Goal: Task Accomplishment & Management: Manage account settings

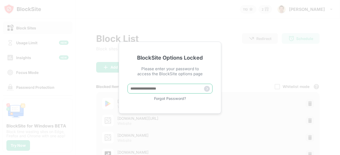
click at [166, 90] on input "text" at bounding box center [169, 89] width 85 height 10
click at [163, 97] on div "Forgot Password?" at bounding box center [169, 98] width 85 height 5
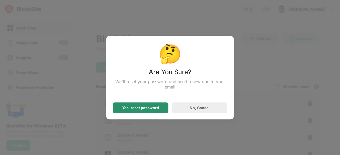
click at [149, 110] on div "Yes, reset password" at bounding box center [140, 108] width 37 height 4
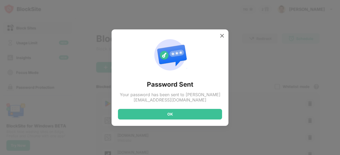
click at [154, 115] on div "OK" at bounding box center [170, 114] width 104 height 11
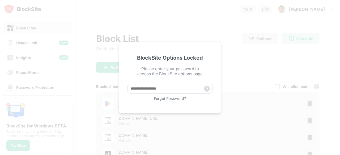
click at [166, 98] on div "Forgot Password?" at bounding box center [169, 98] width 85 height 5
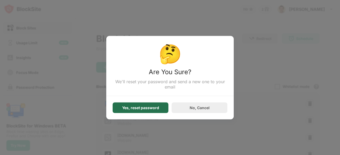
click at [144, 105] on div "Yes, reset password" at bounding box center [140, 107] width 56 height 11
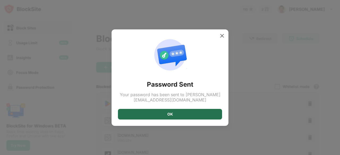
click at [148, 109] on div "OK" at bounding box center [170, 114] width 104 height 11
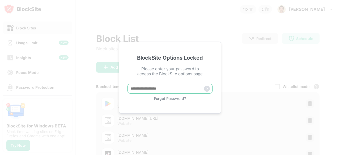
click at [157, 90] on input "text" at bounding box center [169, 89] width 85 height 10
paste input "*****"
type input "*****"
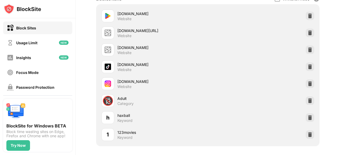
scroll to position [89, 0]
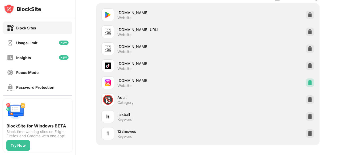
click at [307, 79] on div at bounding box center [309, 83] width 8 height 8
